Goal: Transaction & Acquisition: Purchase product/service

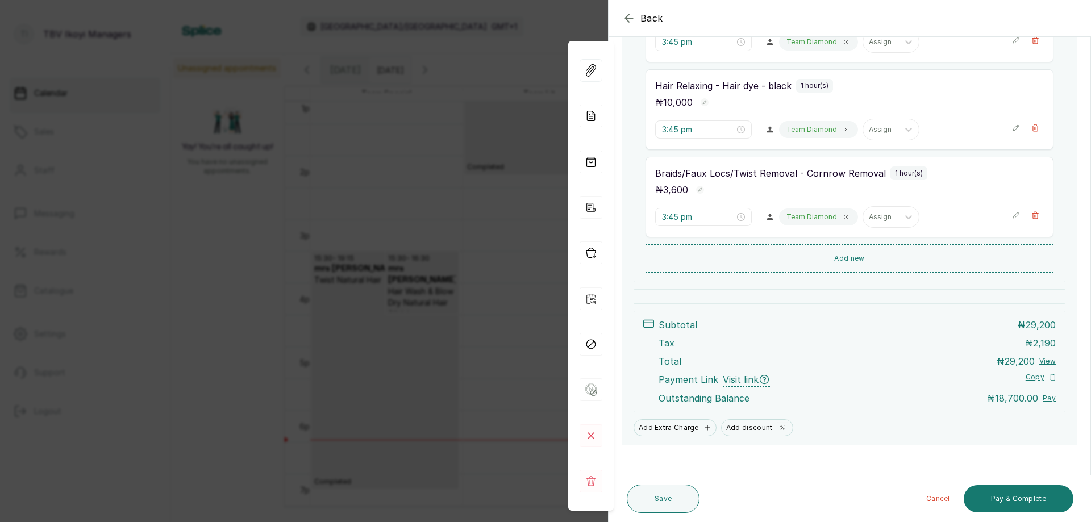
scroll to position [351, 0]
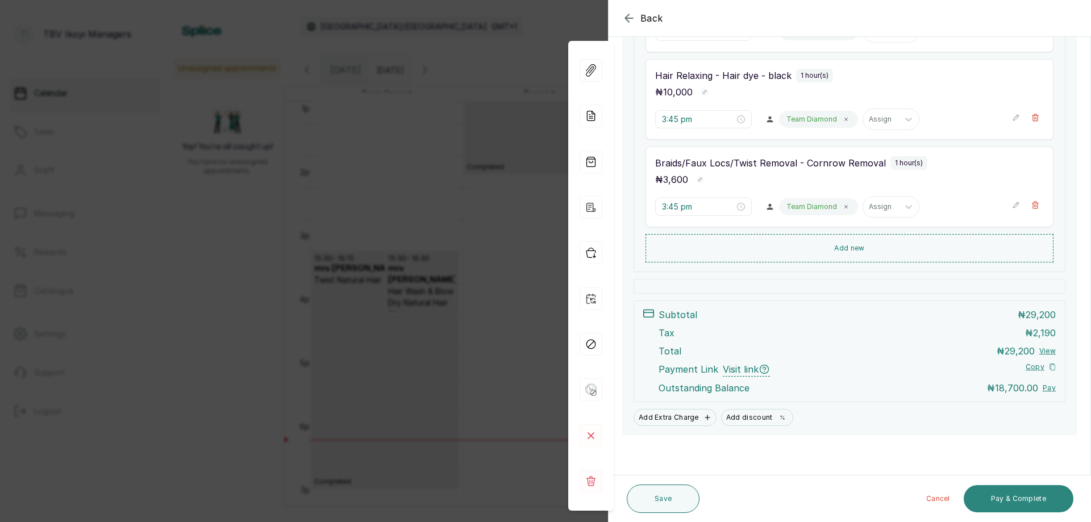
click at [1028, 498] on button "Pay & Complete" at bounding box center [1019, 498] width 110 height 27
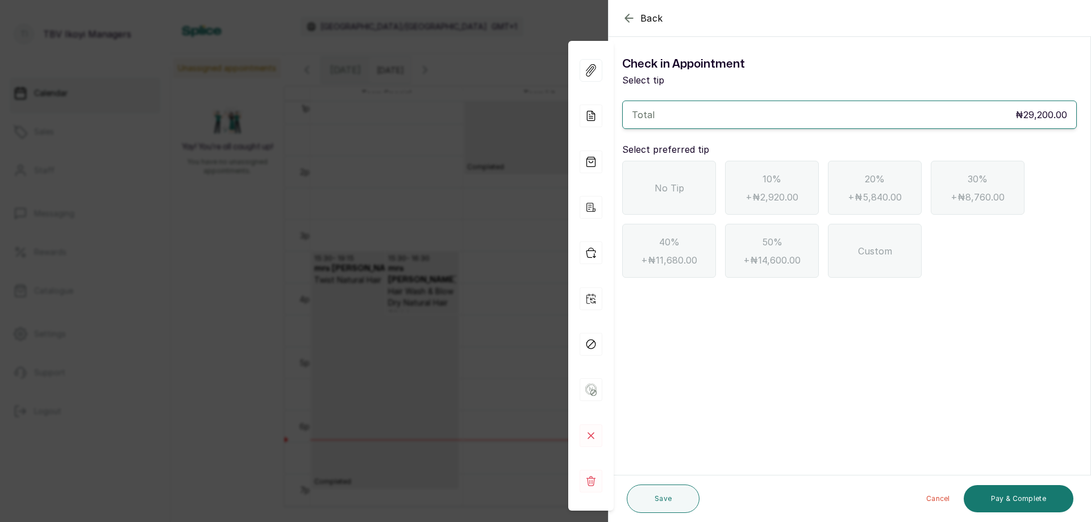
click at [683, 191] on span "No Tip" at bounding box center [669, 188] width 30 height 14
click at [657, 173] on div "No Tip" at bounding box center [669, 188] width 94 height 54
click at [1060, 499] on button "Pay & Complete" at bounding box center [1019, 498] width 110 height 27
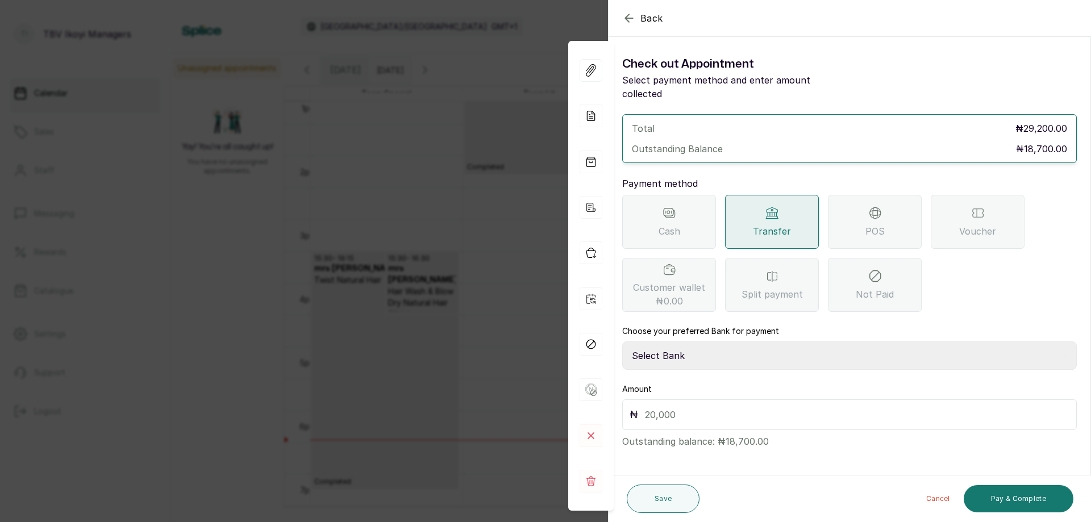
click at [865, 224] on span "POS" at bounding box center [874, 231] width 19 height 14
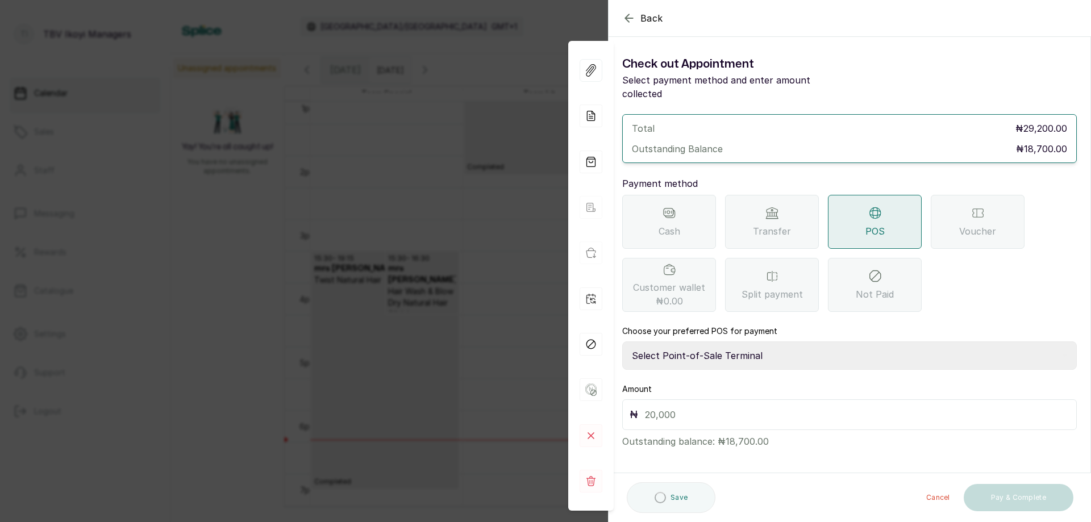
click at [724, 344] on select "Select Point-of-Sale Terminal Traction TBV Ikoyi Wema Bank" at bounding box center [849, 355] width 455 height 28
select select "39210e6c-3b8d-4b88-bda6-239acd35150f"
click at [622, 341] on select "Select Point-of-Sale Terminal Traction TBV Ikoyi Wema Bank" at bounding box center [849, 355] width 455 height 28
click at [689, 407] on input "text" at bounding box center [857, 415] width 424 height 16
type input "19,700"
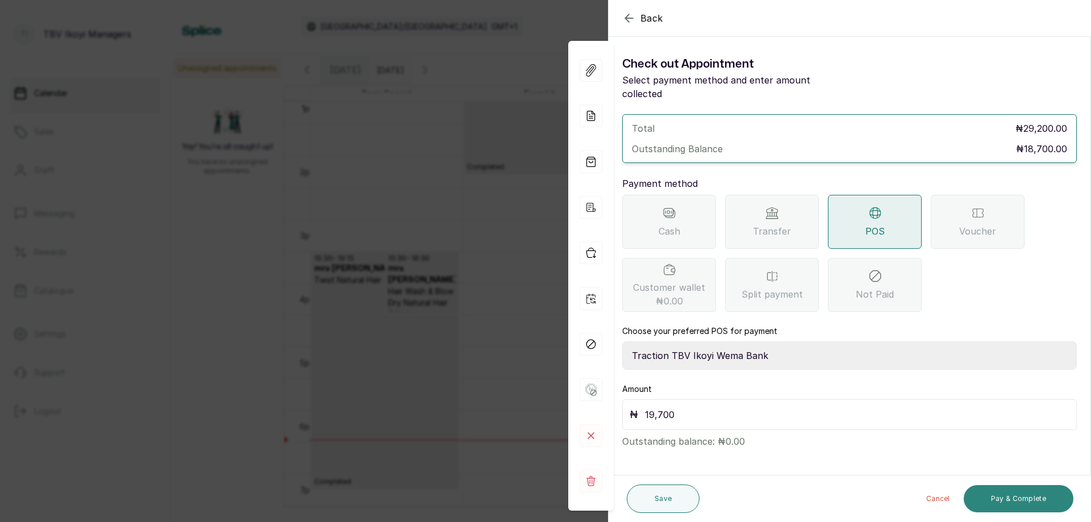
click at [1003, 494] on button "Pay & Complete" at bounding box center [1019, 498] width 110 height 27
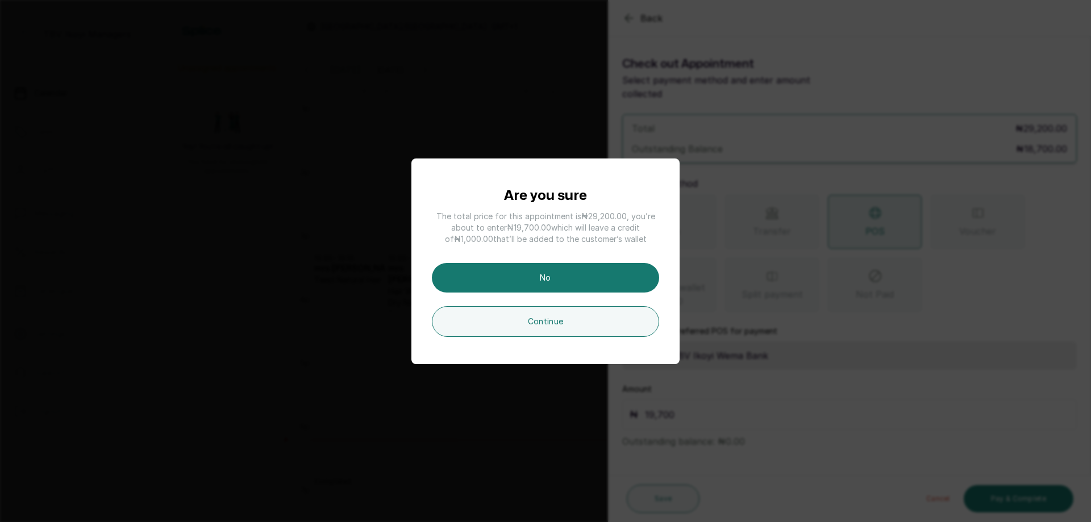
click at [673, 26] on div "Are you sure The total price for this appointment is ₦29,200.00 , you’re about …" at bounding box center [545, 261] width 1091 height 522
click at [569, 278] on button "No" at bounding box center [545, 278] width 227 height 30
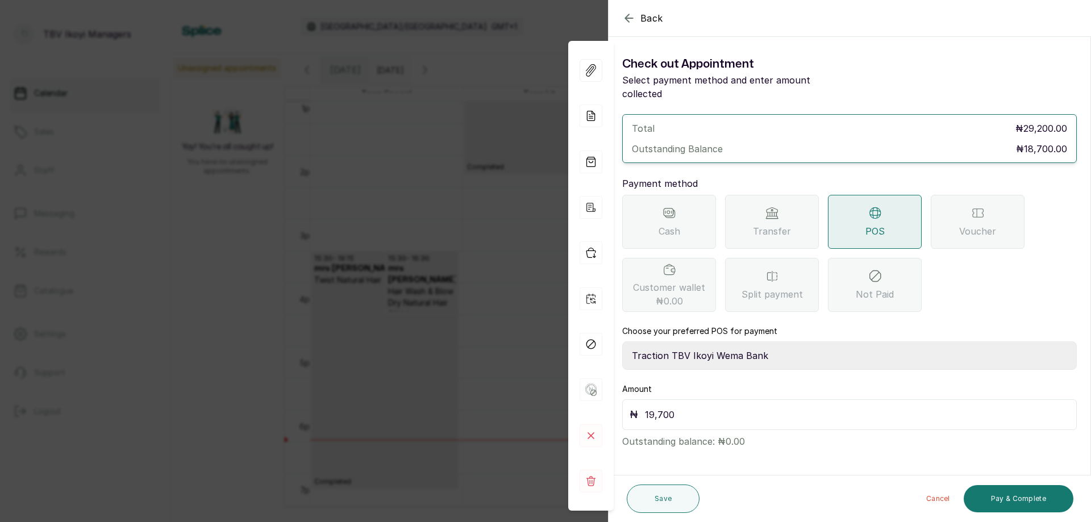
click at [624, 24] on icon "button" at bounding box center [629, 18] width 14 height 14
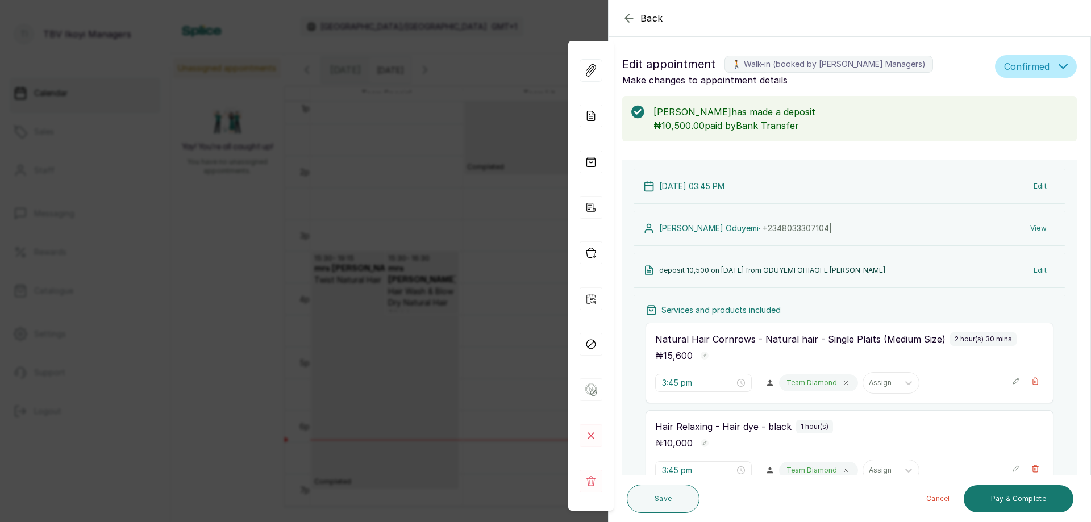
click at [632, 22] on icon "button" at bounding box center [629, 18] width 14 height 14
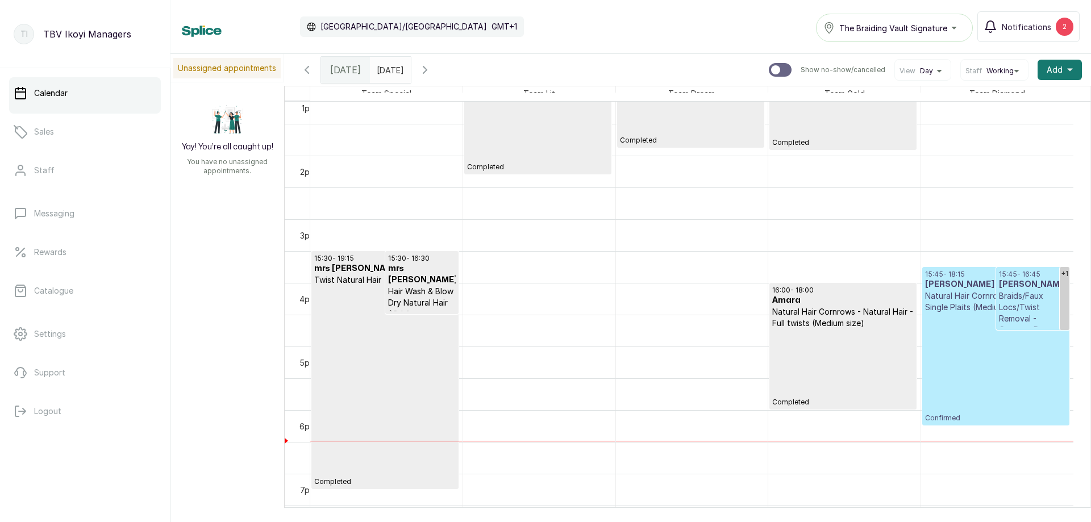
click at [979, 340] on p "Confirmed" at bounding box center [995, 368] width 141 height 110
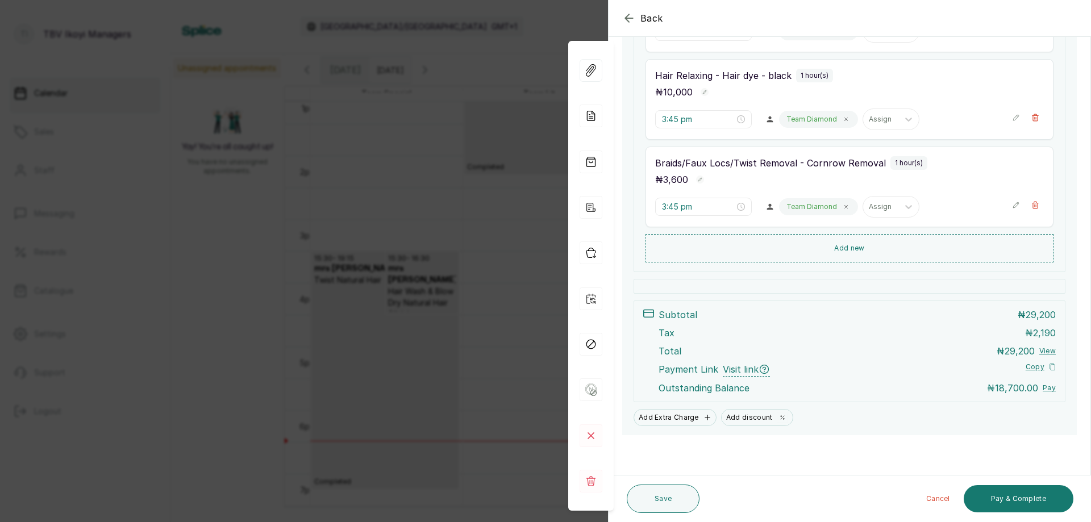
scroll to position [351, 0]
click at [1025, 493] on button "Pay & Complete" at bounding box center [1019, 498] width 110 height 27
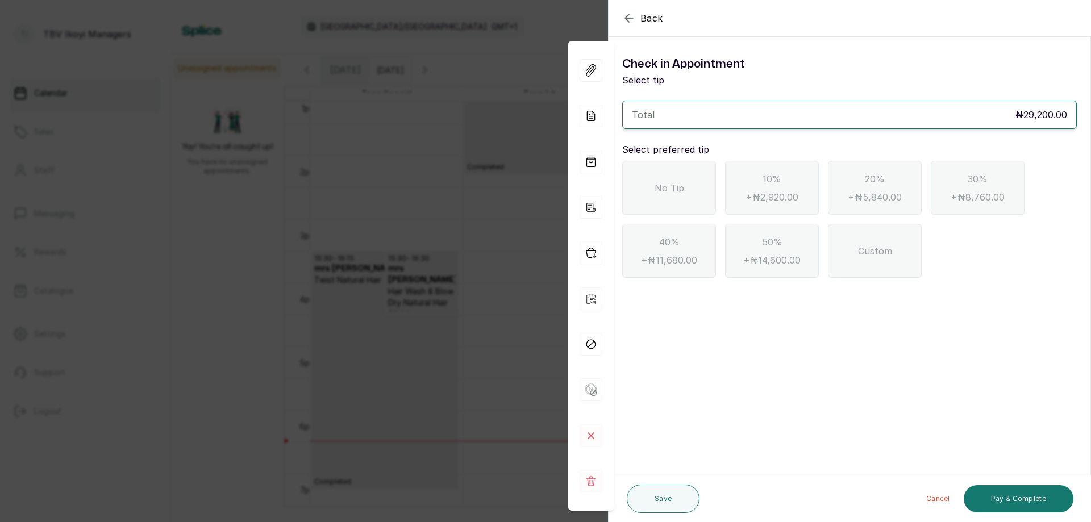
scroll to position [0, 0]
click at [660, 174] on div "No Tip" at bounding box center [669, 188] width 94 height 54
click at [686, 195] on div "No Tip" at bounding box center [669, 188] width 94 height 54
click at [994, 503] on button "Pay & Complete" at bounding box center [1019, 498] width 110 height 27
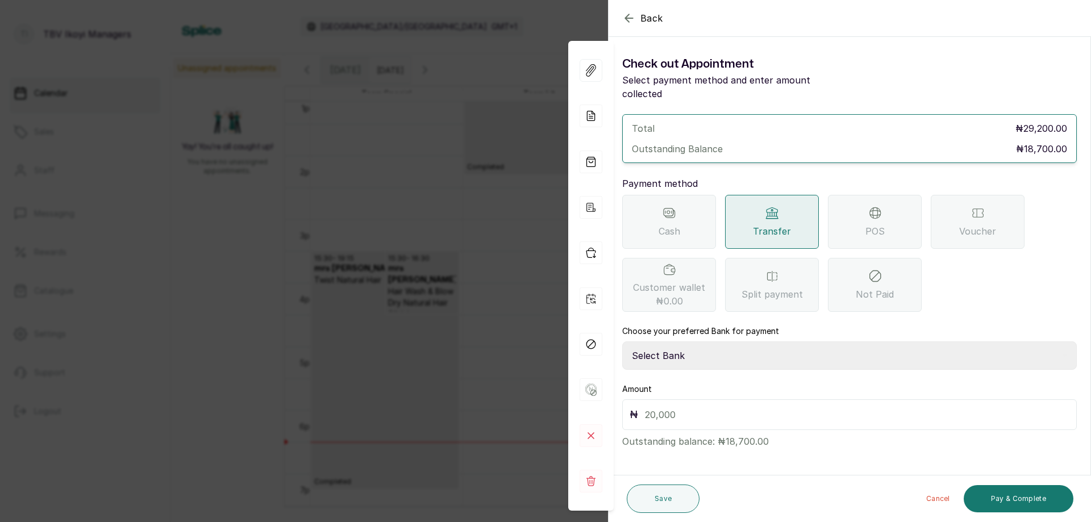
click at [723, 407] on input "text" at bounding box center [857, 415] width 424 height 16
type input "18,700"
click at [1011, 498] on button "Pay & Complete" at bounding box center [1019, 498] width 110 height 27
click at [714, 348] on select "Select Bank TRACTION/TBV IKOYI Paystack-Titan AJSKYLAR LTD - TBV IKOYI Providus…" at bounding box center [849, 355] width 455 height 28
select select "37460b99-c85c-4cd3-891f-592518af968d"
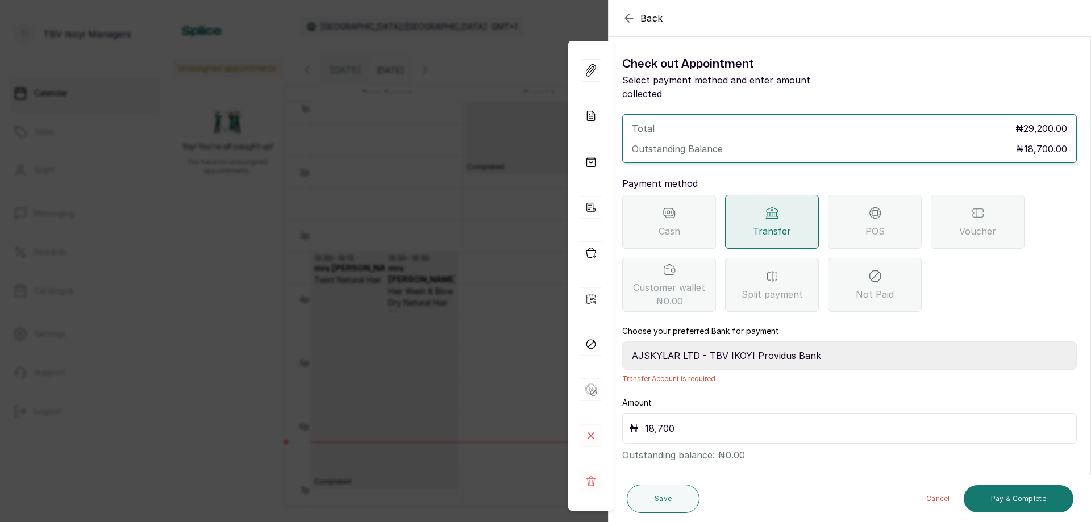
click at [622, 341] on select "Select Bank TRACTION/TBV IKOYI Paystack-Titan AJSKYLAR LTD - TBV IKOYI Providus…" at bounding box center [849, 355] width 455 height 28
click at [1028, 499] on button "Pay & Complete" at bounding box center [1019, 498] width 110 height 27
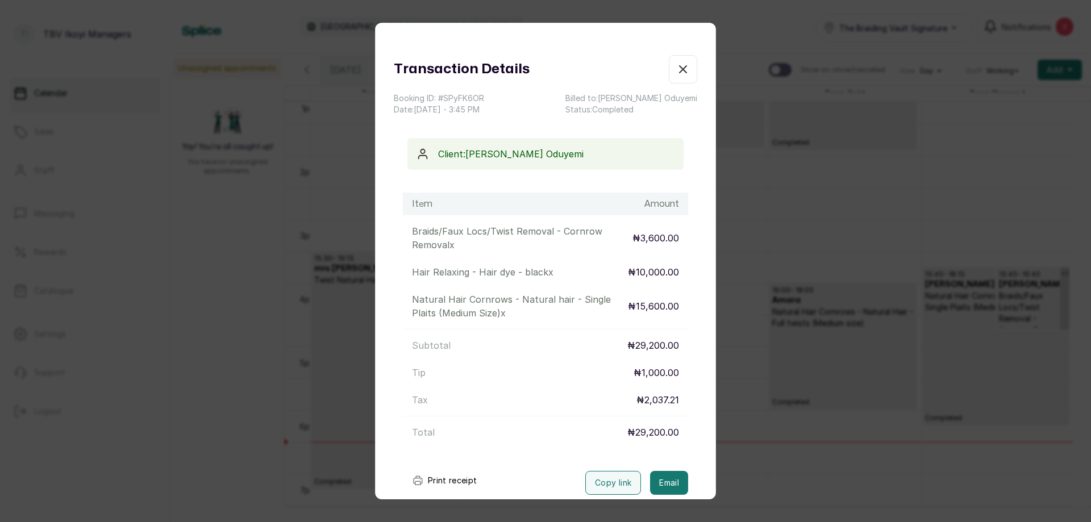
click at [439, 478] on button "Print receipt" at bounding box center [445, 480] width 84 height 23
click at [669, 78] on button "Show no-show/cancelled" at bounding box center [683, 69] width 28 height 28
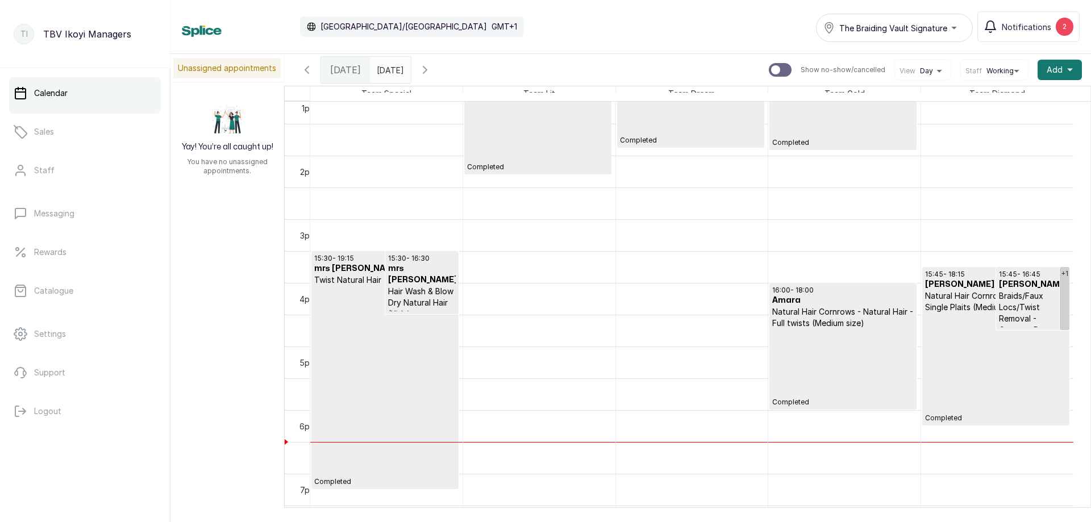
click at [947, 384] on p "Completed" at bounding box center [995, 368] width 141 height 110
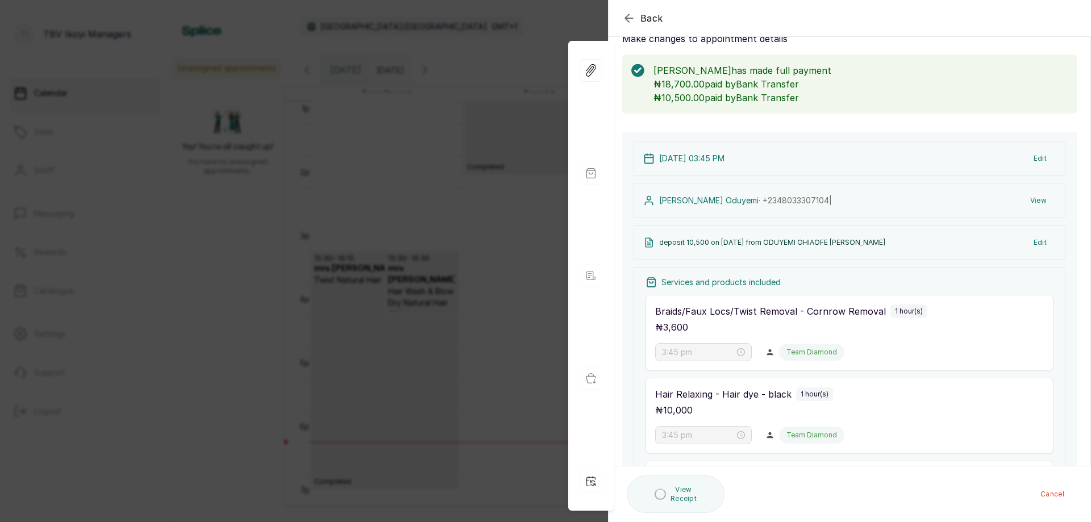
scroll to position [41, 0]
click at [539, 107] on div "Back Appointment Details Edit appointment 🚶 Walk-in (booked by TBV Ikoyi Manage…" at bounding box center [545, 261] width 1091 height 522
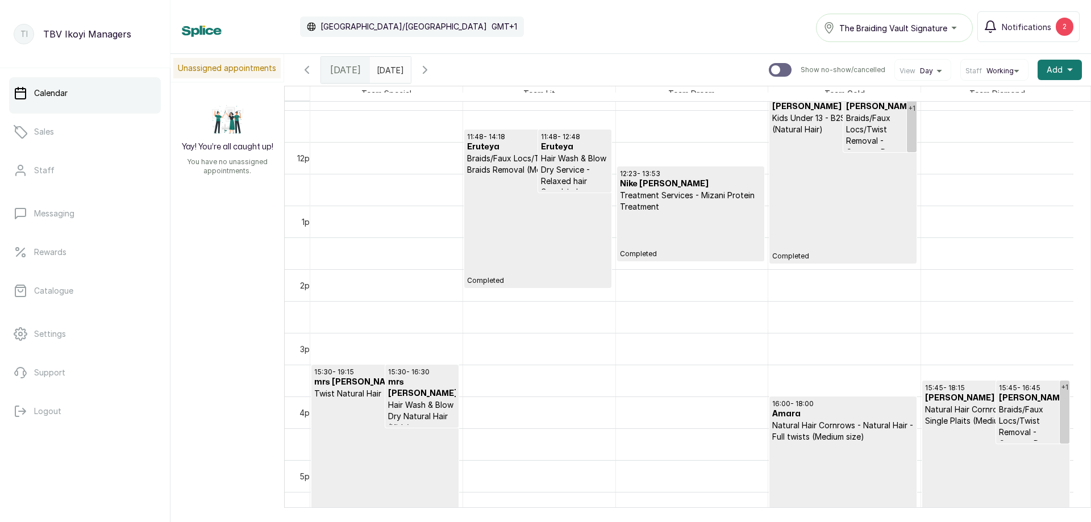
scroll to position [666, 0]
